Goal: Information Seeking & Learning: Learn about a topic

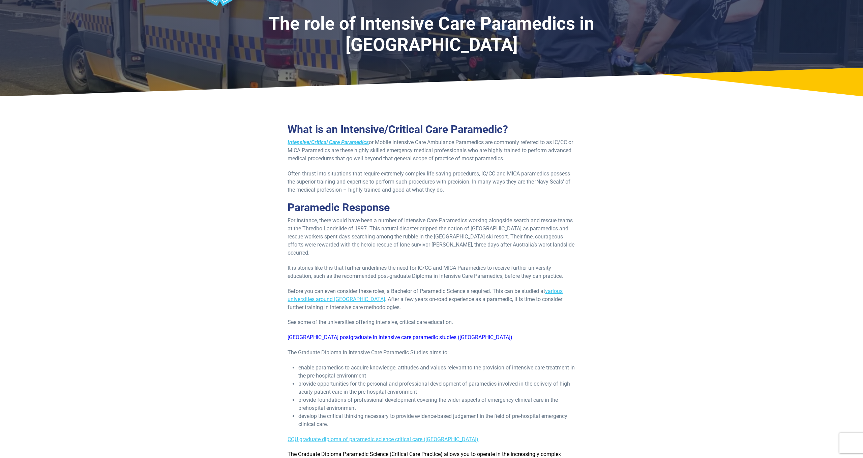
scroll to position [41, 0]
click at [483, 132] on h2 "What is an Intensive/Critical Care Paramedic?" at bounding box center [430, 129] width 287 height 13
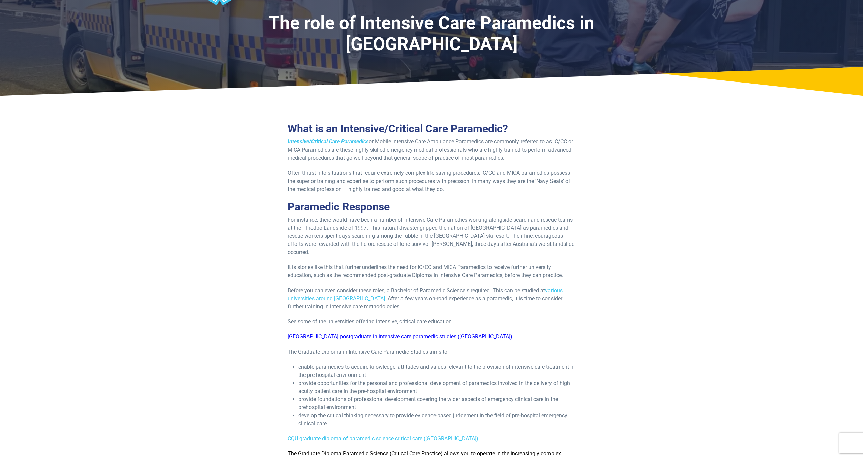
click at [469, 143] on p "Intensive/Critical Care Paramedics or Mobile Intensive Care Ambulance Paramedic…" at bounding box center [430, 150] width 287 height 24
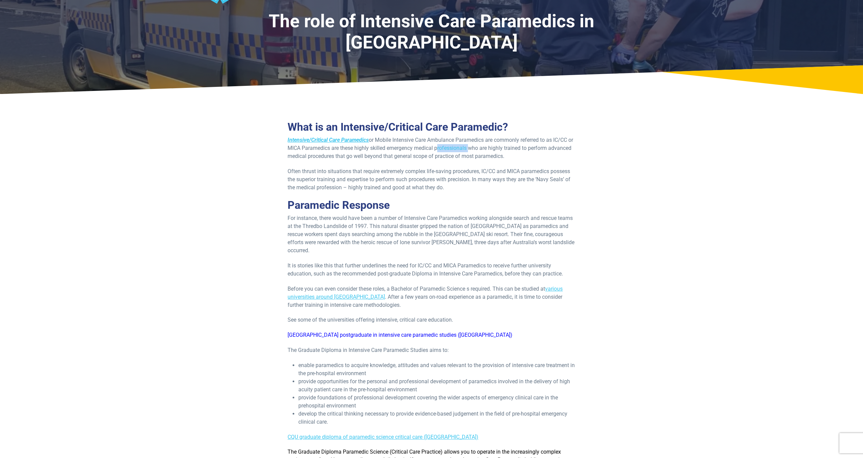
click at [469, 143] on p "Intensive/Critical Care Paramedics or Mobile Intensive Care Ambulance Paramedic…" at bounding box center [430, 148] width 287 height 24
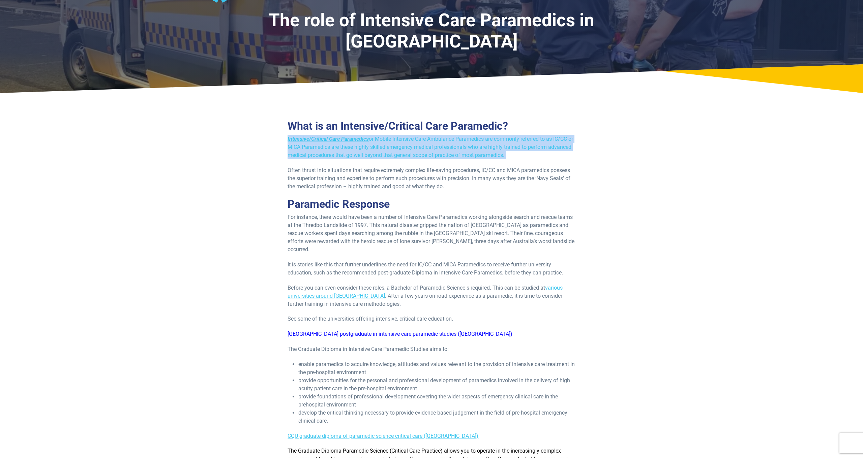
click at [469, 143] on p "Intensive/Critical Care Paramedics or Mobile Intensive Care Ambulance Paramedic…" at bounding box center [430, 147] width 287 height 24
click at [451, 149] on p "Intensive/Critical Care Paramedics or Mobile Intensive Care Ambulance Paramedic…" at bounding box center [430, 147] width 287 height 24
click at [468, 145] on p "Intensive/Critical Care Paramedics or Mobile Intensive Care Ambulance Paramedic…" at bounding box center [430, 147] width 287 height 24
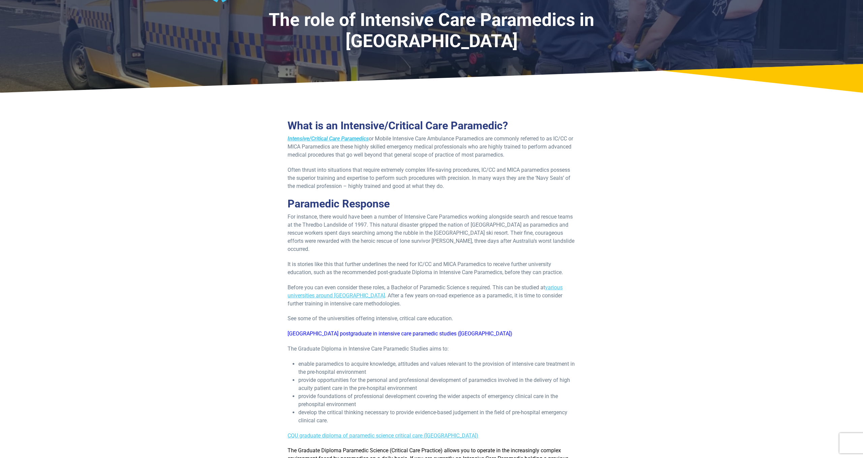
click at [468, 145] on p "Intensive/Critical Care Paramedics or Mobile Intensive Care Ambulance Paramedic…" at bounding box center [430, 147] width 287 height 24
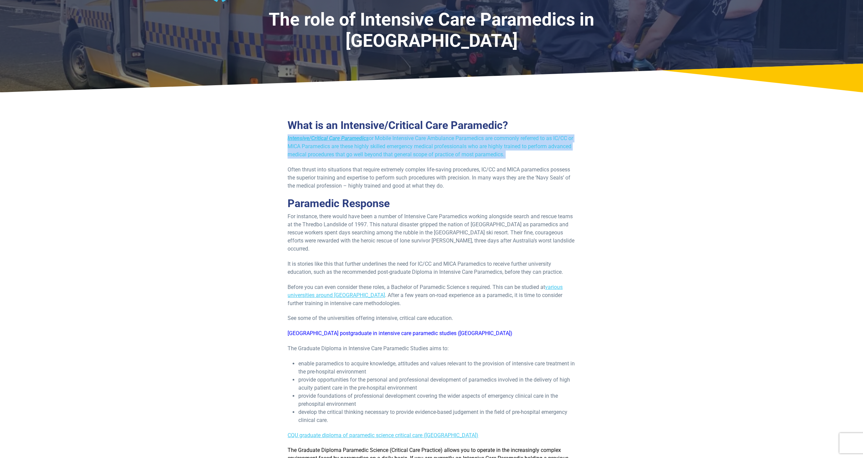
click at [468, 146] on p "Intensive/Critical Care Paramedics or Mobile Intensive Care Ambulance Paramedic…" at bounding box center [430, 146] width 287 height 24
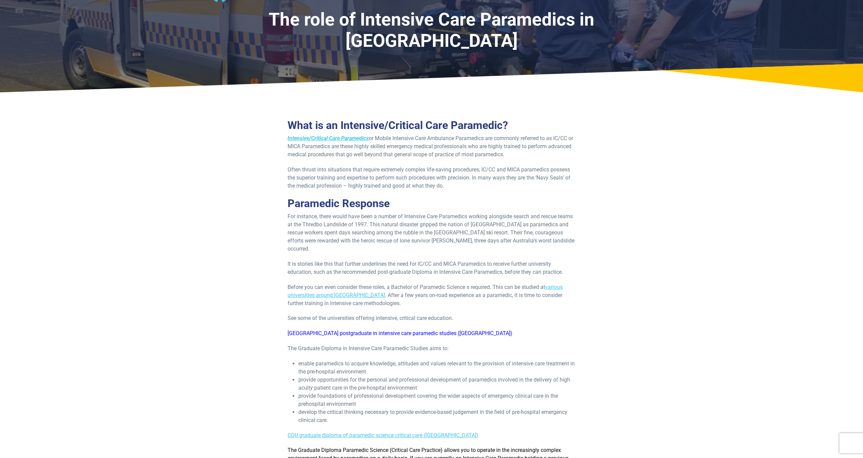
click at [468, 146] on p "Intensive/Critical Care Paramedics or Mobile Intensive Care Ambulance Paramedic…" at bounding box center [430, 146] width 287 height 24
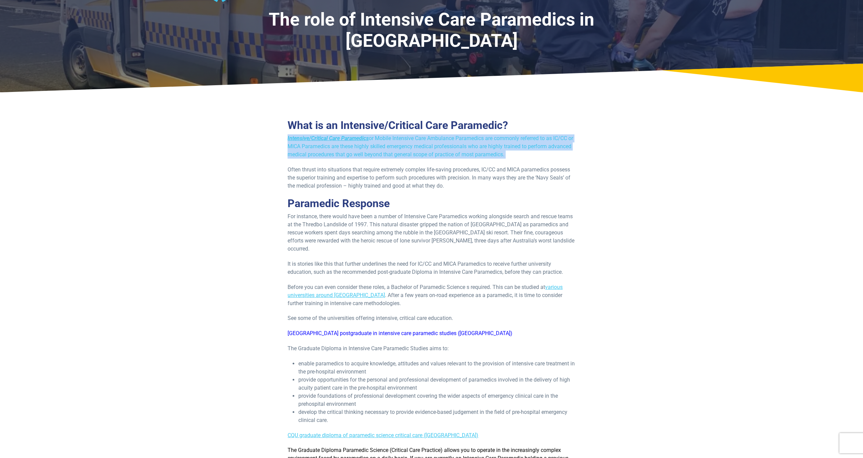
click at [468, 146] on p "Intensive/Critical Care Paramedics or Mobile Intensive Care Ambulance Paramedic…" at bounding box center [430, 146] width 287 height 24
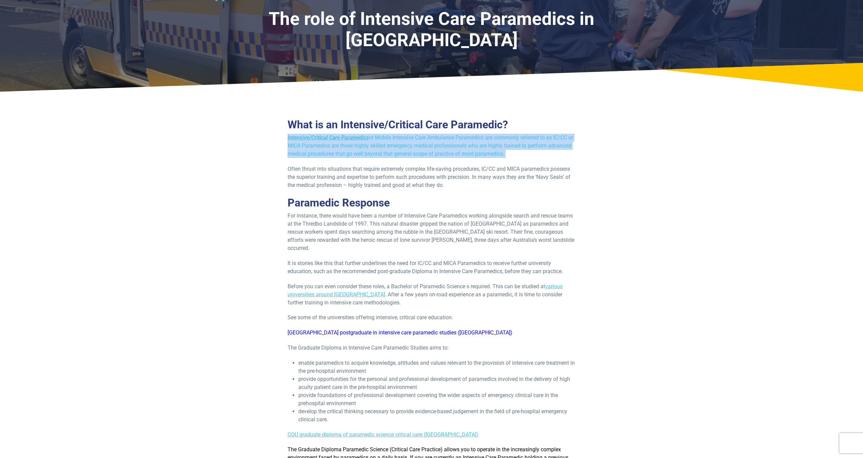
click at [446, 147] on p "Intensive/Critical Care Paramedics or Mobile Intensive Care Ambulance Paramedic…" at bounding box center [430, 146] width 287 height 24
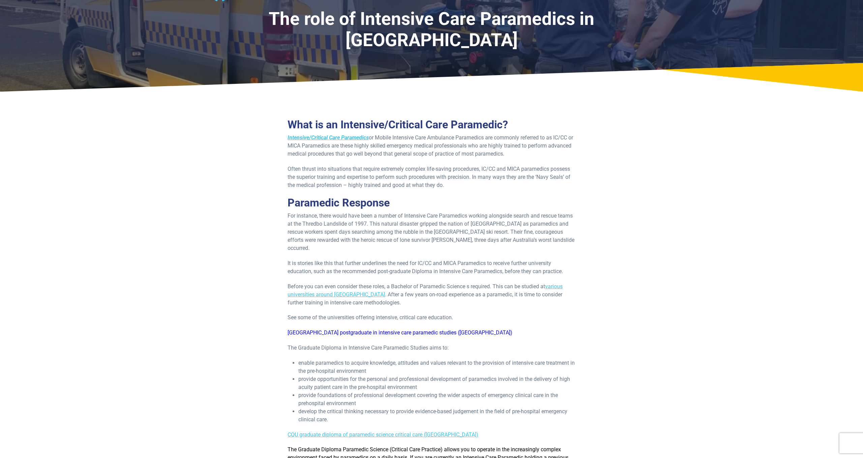
click at [389, 170] on p "Often thrust into situations that require extremely complex life-saving procedu…" at bounding box center [430, 177] width 287 height 24
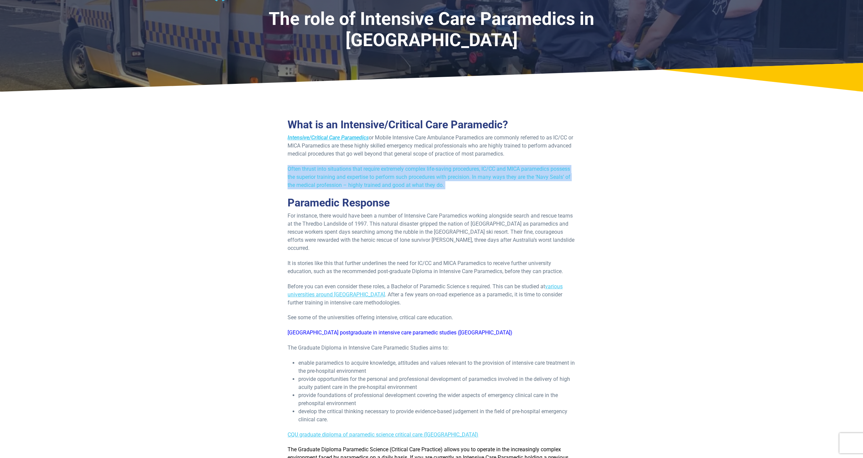
drag, startPoint x: 389, startPoint y: 170, endPoint x: 419, endPoint y: 172, distance: 30.0
click at [389, 170] on p "Often thrust into situations that require extremely complex life-saving procedu…" at bounding box center [430, 177] width 287 height 24
click at [426, 172] on p "Often thrust into situations that require extremely complex life-saving procedu…" at bounding box center [430, 177] width 287 height 24
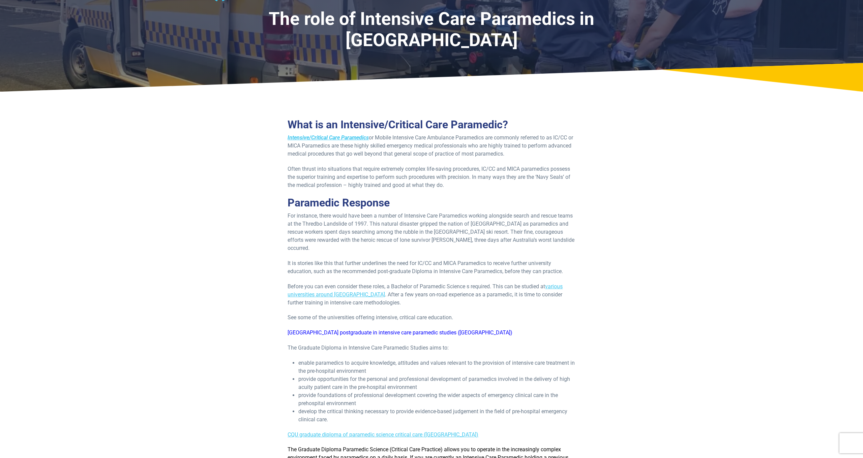
click at [426, 172] on p "Often thrust into situations that require extremely complex life-saving procedu…" at bounding box center [430, 177] width 287 height 24
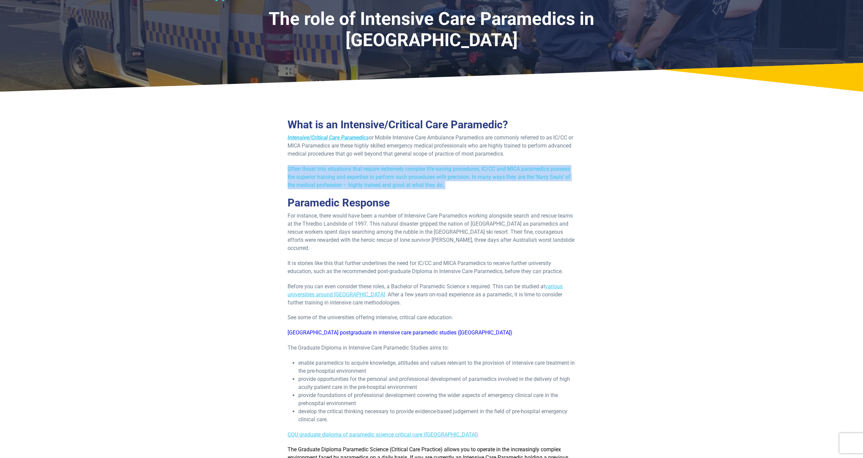
click at [426, 172] on p "Often thrust into situations that require extremely complex life-saving procedu…" at bounding box center [430, 177] width 287 height 24
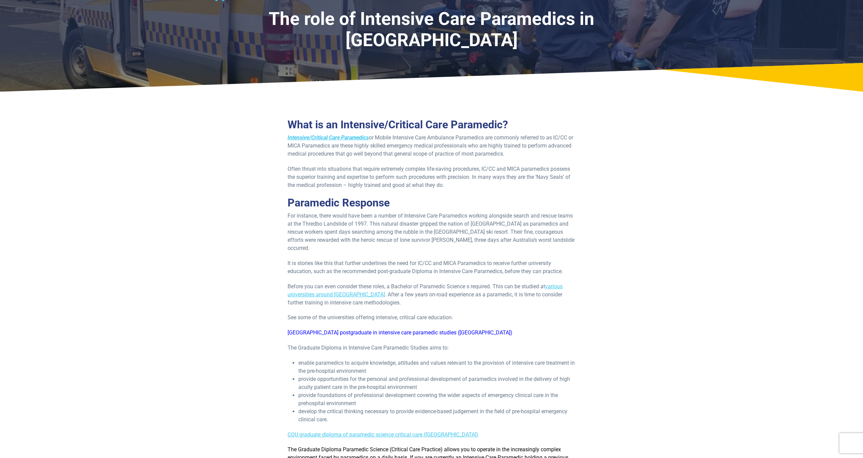
click at [426, 172] on p "Often thrust into situations that require extremely complex life-saving procedu…" at bounding box center [430, 177] width 287 height 24
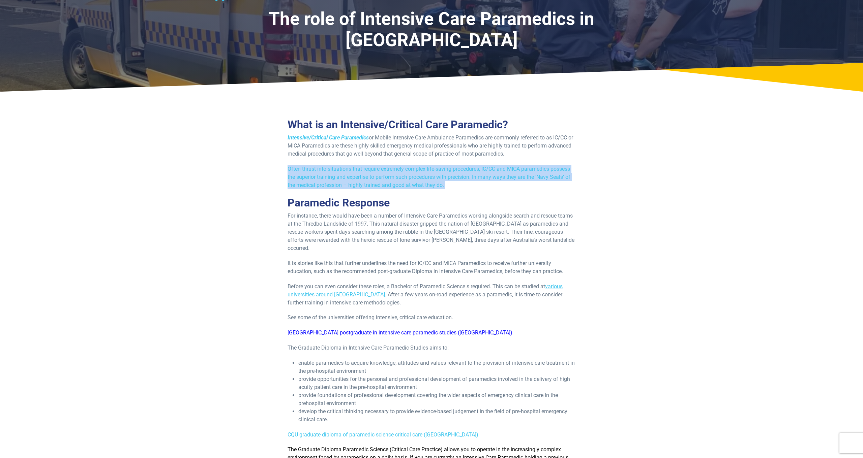
click at [426, 172] on p "Often thrust into situations that require extremely complex life-saving procedu…" at bounding box center [430, 177] width 287 height 24
click at [425, 175] on p "Often thrust into situations that require extremely complex life-saving procedu…" at bounding box center [430, 177] width 287 height 24
click at [424, 175] on p "Often thrust into situations that require extremely complex life-saving procedu…" at bounding box center [430, 177] width 287 height 24
click at [422, 175] on p "Often thrust into situations that require extremely complex life-saving procedu…" at bounding box center [430, 177] width 287 height 24
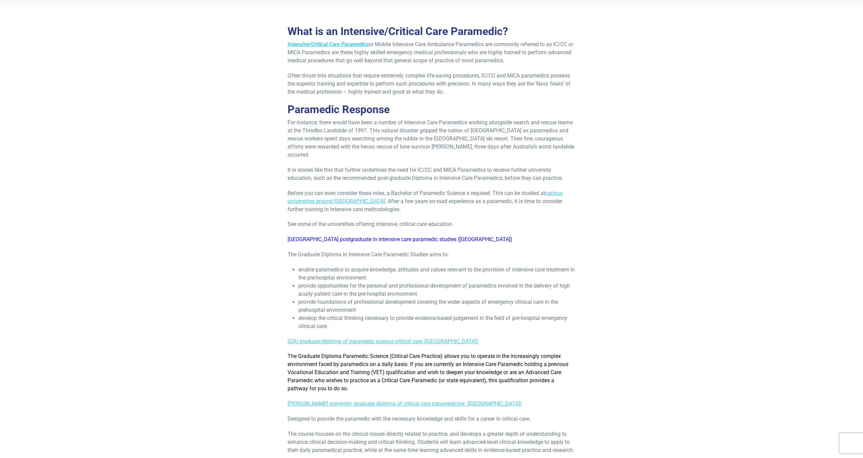
scroll to position [141, 0]
click at [359, 166] on p "It is stories like this that further underlines the need for IC/CC and MICA Par…" at bounding box center [430, 172] width 287 height 16
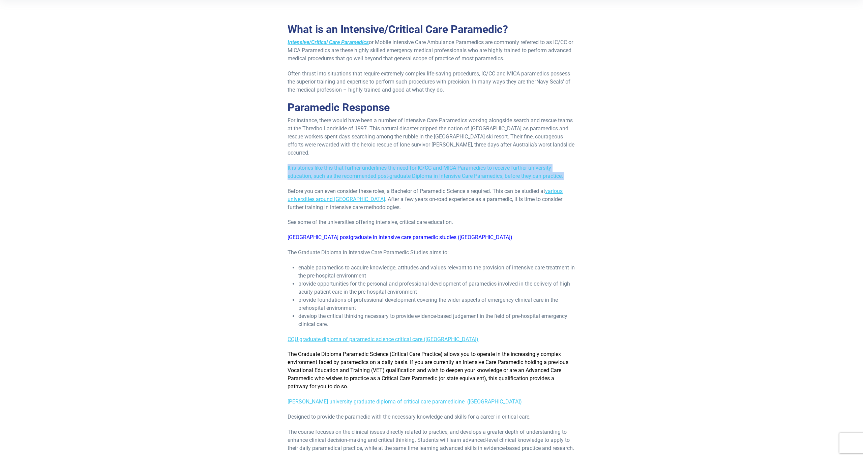
click at [359, 166] on p "It is stories like this that further underlines the need for IC/CC and MICA Par…" at bounding box center [430, 172] width 287 height 16
click at [381, 167] on p "It is stories like this that further underlines the need for IC/CC and MICA Par…" at bounding box center [430, 172] width 287 height 16
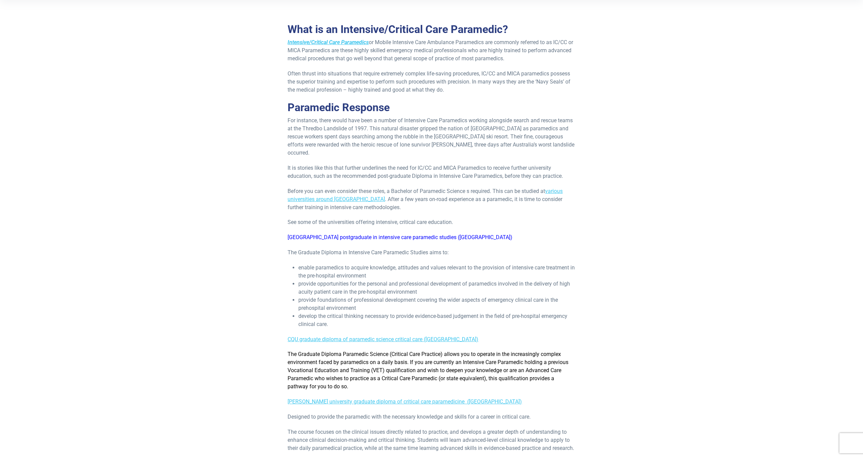
click at [381, 167] on p "It is stories like this that further underlines the need for IC/CC and MICA Par…" at bounding box center [430, 172] width 287 height 16
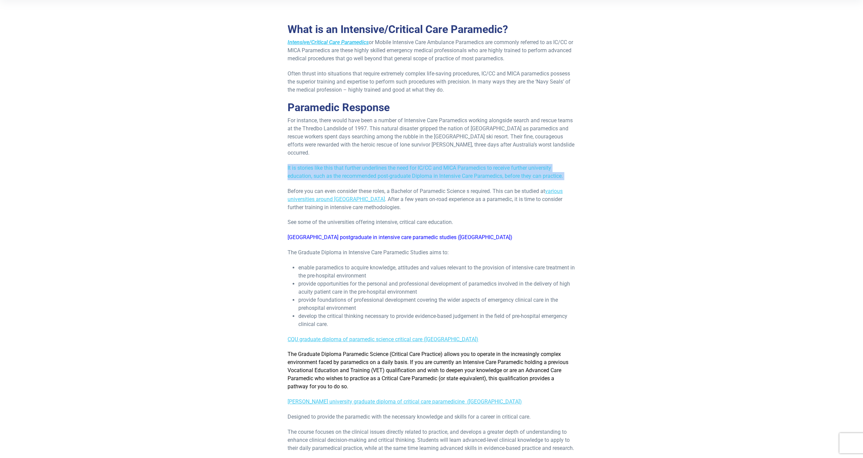
click at [381, 167] on p "It is stories like this that further underlines the need for IC/CC and MICA Par…" at bounding box center [430, 172] width 287 height 16
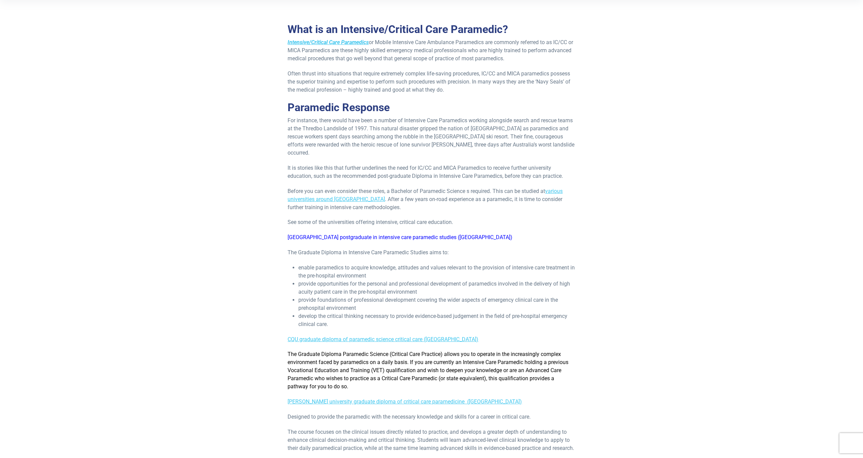
click at [380, 167] on p "It is stories like this that further underlines the need for IC/CC and MICA Par…" at bounding box center [430, 172] width 287 height 16
click at [444, 187] on p "Before you can even consider these roles, a Bachelor of Paramedic Science s req…" at bounding box center [430, 199] width 287 height 24
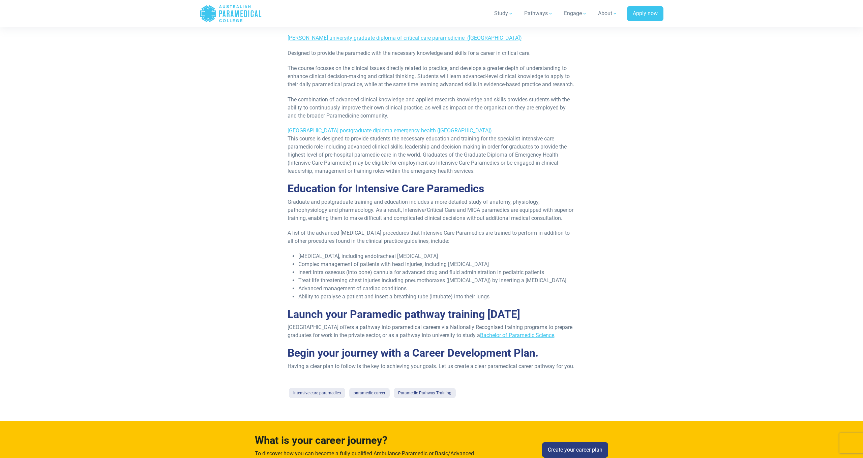
scroll to position [522, 0]
